Goal: Download file/media

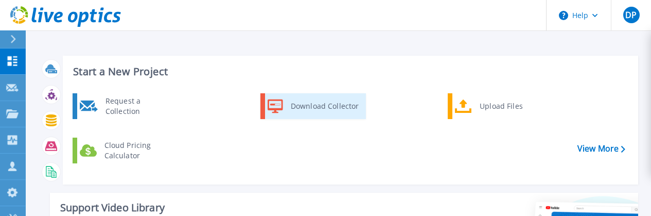
click at [351, 104] on div "Download Collector" at bounding box center [325, 106] width 78 height 21
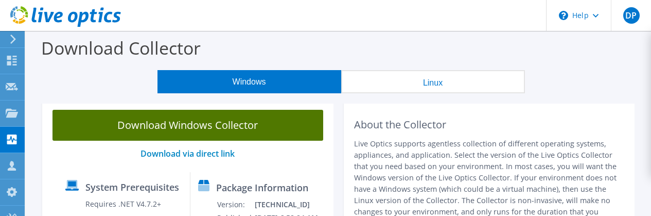
click at [242, 126] on link "Download Windows Collector" at bounding box center [187, 125] width 271 height 31
